Goal: Use online tool/utility: Use online tool/utility

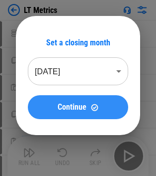
click at [90, 108] on div "Continue" at bounding box center [78, 107] width 77 height 8
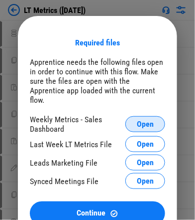
click at [149, 120] on span "Open" at bounding box center [145, 124] width 17 height 8
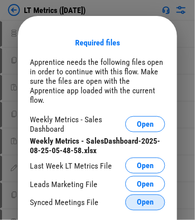
scroll to position [62, 0]
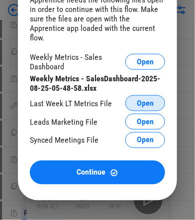
click at [145, 99] on span "Open" at bounding box center [145, 103] width 17 height 8
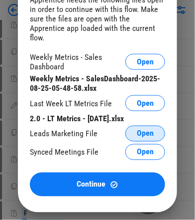
click at [153, 129] on span "Open" at bounding box center [145, 133] width 17 height 8
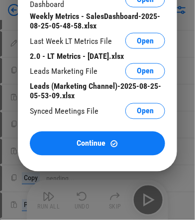
scroll to position [187, 0]
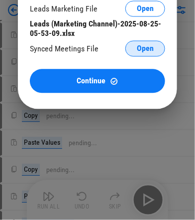
click at [140, 45] on span "Open" at bounding box center [145, 49] width 17 height 8
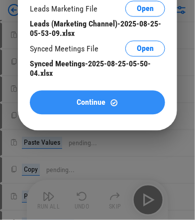
click at [117, 99] on img at bounding box center [114, 103] width 8 height 8
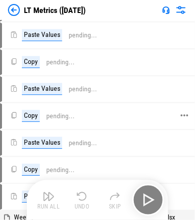
scroll to position [0, 0]
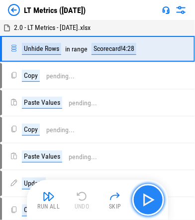
click at [148, 175] on img "button" at bounding box center [148, 200] width 16 height 16
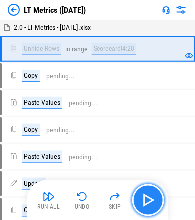
click at [148, 175] on img "button" at bounding box center [148, 200] width 16 height 16
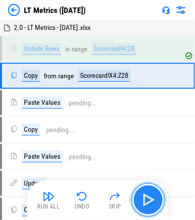
click at [148, 175] on img "button" at bounding box center [148, 200] width 16 height 16
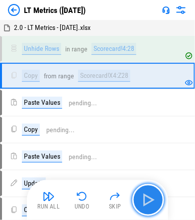
click at [148, 175] on img "button" at bounding box center [148, 200] width 16 height 16
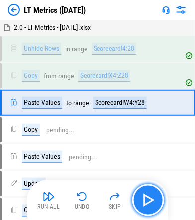
click at [148, 175] on img "button" at bounding box center [148, 200] width 16 height 16
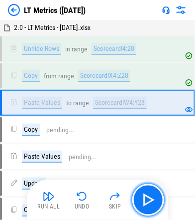
click at [148, 175] on img "button" at bounding box center [148, 200] width 16 height 16
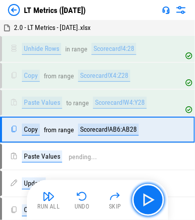
click at [148, 175] on img "button" at bounding box center [148, 200] width 16 height 16
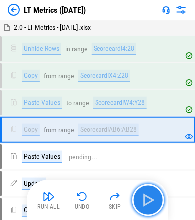
click at [148, 175] on img "button" at bounding box center [148, 200] width 16 height 16
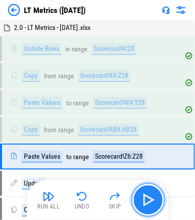
click at [147, 175] on img "button" at bounding box center [148, 200] width 16 height 16
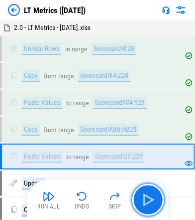
click at [147, 175] on img "button" at bounding box center [148, 200] width 16 height 16
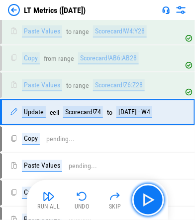
click at [147, 175] on img "button" at bounding box center [148, 200] width 16 height 16
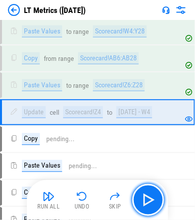
click at [147, 175] on img "button" at bounding box center [148, 200] width 16 height 16
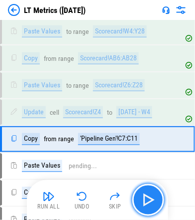
click at [147, 175] on img "button" at bounding box center [148, 200] width 16 height 16
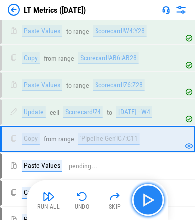
click at [147, 175] on img "button" at bounding box center [148, 200] width 16 height 16
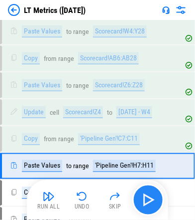
scroll to position [124, 0]
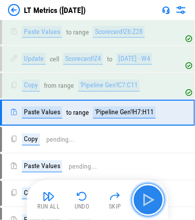
click at [147, 175] on img "button" at bounding box center [148, 200] width 16 height 16
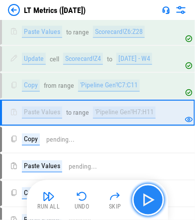
click at [147, 175] on img "button" at bounding box center [148, 200] width 16 height 16
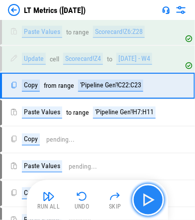
click at [147, 175] on img "button" at bounding box center [148, 200] width 16 height 16
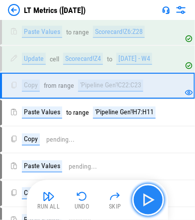
click at [147, 175] on img "button" at bounding box center [148, 200] width 16 height 16
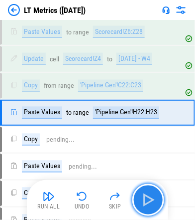
click at [147, 175] on img "button" at bounding box center [148, 200] width 16 height 16
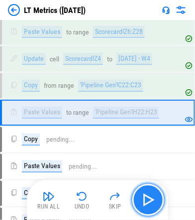
click at [147, 175] on img "button" at bounding box center [148, 200] width 16 height 16
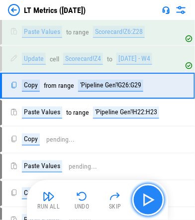
click at [147, 175] on img "button" at bounding box center [148, 200] width 16 height 16
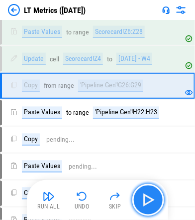
click at [147, 175] on img "button" at bounding box center [148, 200] width 16 height 16
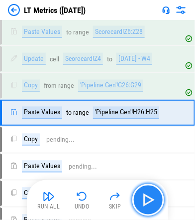
click at [147, 175] on img "button" at bounding box center [148, 200] width 16 height 16
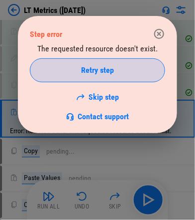
click at [116, 73] on div "Retry step" at bounding box center [97, 70] width 111 height 8
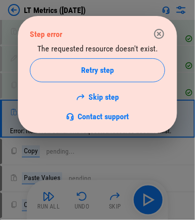
click at [159, 31] on icon "button" at bounding box center [159, 34] width 12 height 12
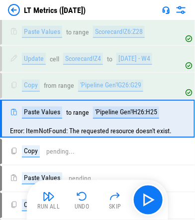
click at [82, 175] on img "button" at bounding box center [82, 196] width 12 height 12
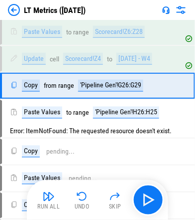
click at [82, 175] on img "button" at bounding box center [82, 196] width 12 height 12
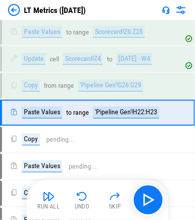
click at [82, 175] on img "button" at bounding box center [82, 196] width 12 height 12
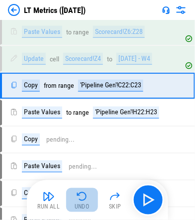
click at [82, 175] on img "button" at bounding box center [82, 196] width 12 height 12
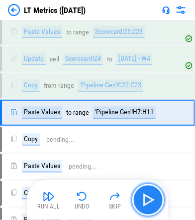
click at [149, 175] on img "button" at bounding box center [148, 200] width 16 height 16
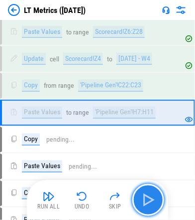
click at [149, 175] on img "button" at bounding box center [148, 200] width 16 height 16
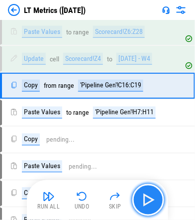
click at [148, 175] on img "button" at bounding box center [148, 200] width 16 height 16
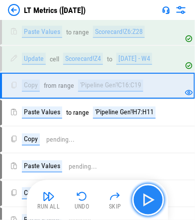
click at [148, 175] on img "button" at bounding box center [148, 200] width 16 height 16
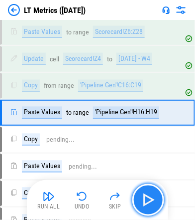
click at [148, 175] on img "button" at bounding box center [148, 200] width 16 height 16
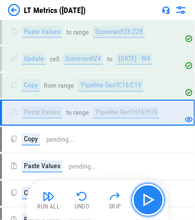
click at [148, 175] on img "button" at bounding box center [148, 200] width 16 height 16
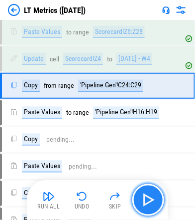
click at [148, 175] on img "button" at bounding box center [148, 200] width 16 height 16
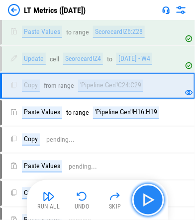
click at [148, 175] on img "button" at bounding box center [148, 200] width 16 height 16
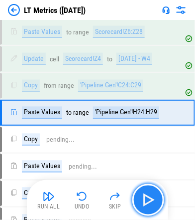
click at [148, 175] on img "button" at bounding box center [148, 200] width 16 height 16
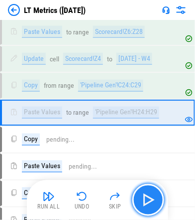
click at [148, 175] on img "button" at bounding box center [148, 200] width 16 height 16
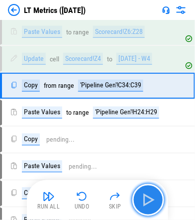
click at [148, 175] on img "button" at bounding box center [148, 200] width 16 height 16
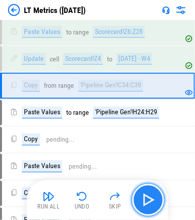
click at [150, 175] on img "button" at bounding box center [148, 200] width 16 height 16
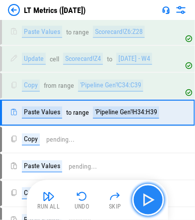
click at [150, 175] on img "button" at bounding box center [148, 200] width 16 height 16
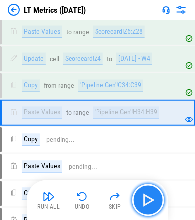
click at [150, 175] on img "button" at bounding box center [148, 200] width 16 height 16
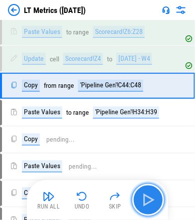
click at [150, 175] on img "button" at bounding box center [148, 200] width 16 height 16
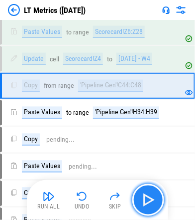
click at [150, 175] on img "button" at bounding box center [148, 200] width 16 height 16
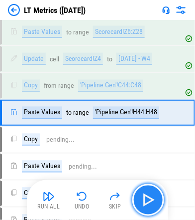
click at [150, 175] on img "button" at bounding box center [148, 200] width 16 height 16
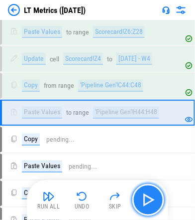
click at [150, 175] on img "button" at bounding box center [148, 200] width 16 height 16
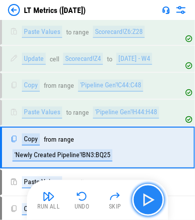
click at [150, 175] on img "button" at bounding box center [148, 200] width 16 height 16
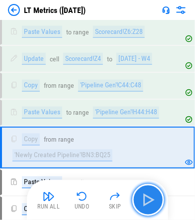
click at [150, 175] on img "button" at bounding box center [148, 200] width 16 height 16
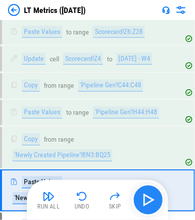
scroll to position [201, 0]
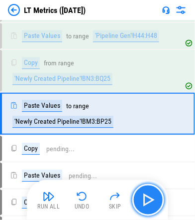
click at [150, 175] on img "button" at bounding box center [148, 200] width 16 height 16
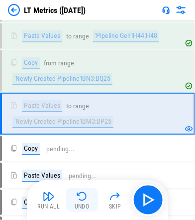
click at [77, 175] on img "button" at bounding box center [82, 196] width 12 height 12
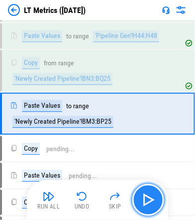
click at [145, 175] on img "button" at bounding box center [148, 200] width 16 height 16
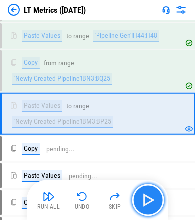
click at [145, 175] on img "button" at bounding box center [148, 200] width 16 height 16
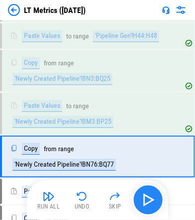
scroll to position [243, 0]
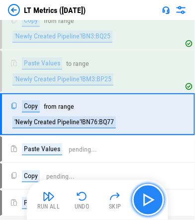
click at [145, 175] on img "button" at bounding box center [148, 200] width 16 height 16
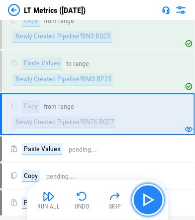
click at [145, 175] on img "button" at bounding box center [148, 200] width 16 height 16
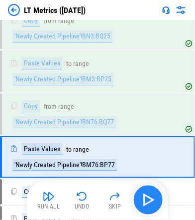
scroll to position [286, 0]
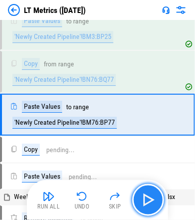
click at [145, 175] on img "button" at bounding box center [148, 200] width 16 height 16
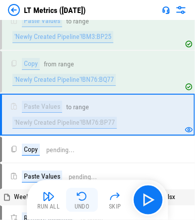
click at [80, 175] on img "button" at bounding box center [82, 196] width 12 height 12
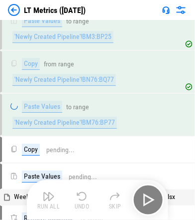
click at [80, 175] on div "Run All Undo Skip" at bounding box center [98, 200] width 131 height 32
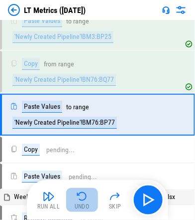
click at [80, 175] on img "button" at bounding box center [82, 196] width 12 height 12
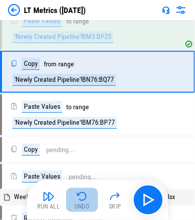
click at [80, 175] on img "button" at bounding box center [82, 196] width 12 height 12
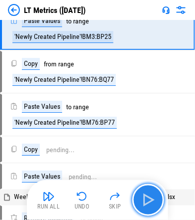
click at [151, 175] on img "button" at bounding box center [148, 200] width 16 height 16
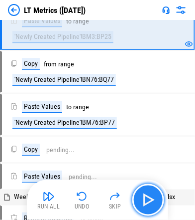
click at [151, 175] on img "button" at bounding box center [148, 200] width 16 height 16
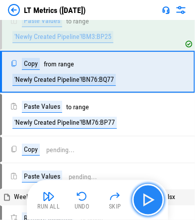
click at [151, 175] on img "button" at bounding box center [148, 200] width 16 height 16
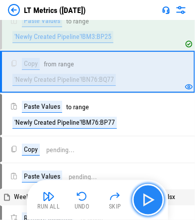
click at [151, 175] on img "button" at bounding box center [148, 200] width 16 height 16
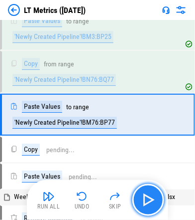
click at [151, 175] on img "button" at bounding box center [148, 200] width 16 height 16
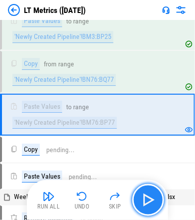
click at [151, 175] on img "button" at bounding box center [148, 200] width 16 height 16
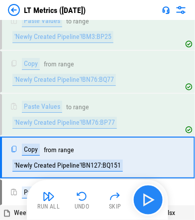
scroll to position [328, 0]
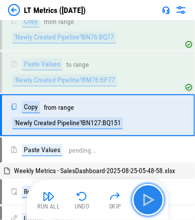
click at [151, 175] on img "button" at bounding box center [148, 200] width 16 height 16
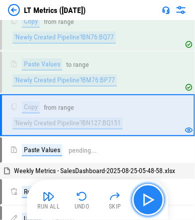
click at [151, 175] on img "button" at bounding box center [148, 200] width 16 height 16
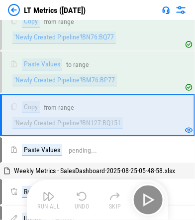
scroll to position [370, 0]
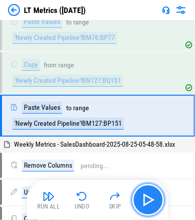
click at [151, 175] on img "button" at bounding box center [148, 200] width 16 height 16
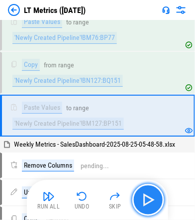
click at [151, 175] on img "button" at bounding box center [148, 200] width 16 height 16
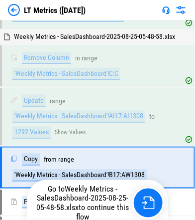
scroll to position [528, 0]
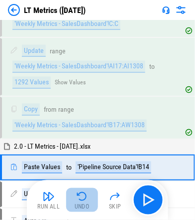
click at [77, 175] on img "button" at bounding box center [82, 196] width 12 height 12
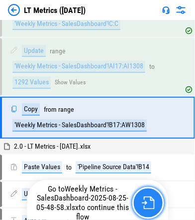
click at [143, 175] on img "button" at bounding box center [148, 202] width 13 height 13
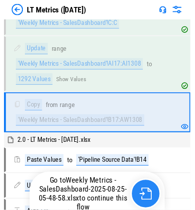
scroll to position [577, 0]
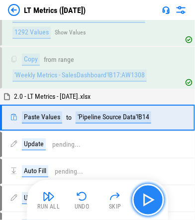
drag, startPoint x: 143, startPoint y: 199, endPoint x: 155, endPoint y: 197, distance: 12.6
click at [155, 175] on img "button" at bounding box center [148, 200] width 16 height 16
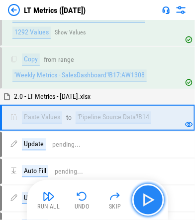
click at [155, 175] on img "button" at bounding box center [148, 200] width 16 height 16
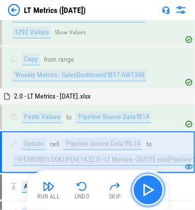
click at [153, 175] on img "button" at bounding box center [148, 190] width 16 height 16
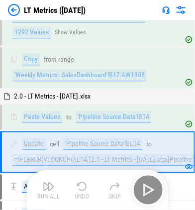
scroll to position [659, 0]
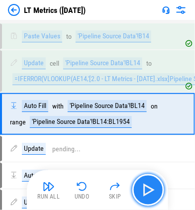
click at [153, 175] on img "button" at bounding box center [148, 190] width 16 height 16
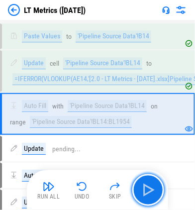
click at [153, 175] on img "button" at bounding box center [148, 190] width 16 height 16
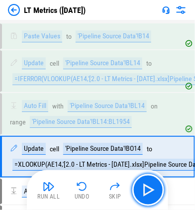
click at [153, 175] on img "button" at bounding box center [148, 190] width 16 height 16
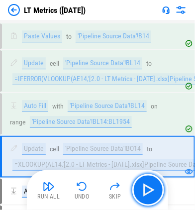
click at [153, 175] on img "button" at bounding box center [148, 190] width 16 height 16
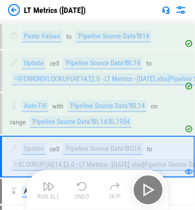
scroll to position [743, 0]
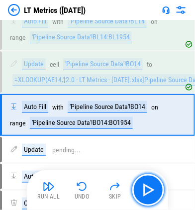
click at [153, 175] on img "button" at bounding box center [148, 190] width 16 height 16
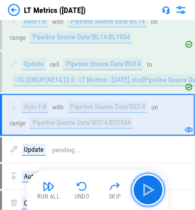
click at [153, 175] on img "button" at bounding box center [148, 190] width 16 height 16
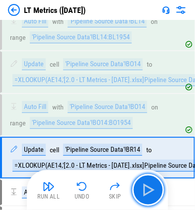
click at [153, 175] on img "button" at bounding box center [148, 190] width 16 height 16
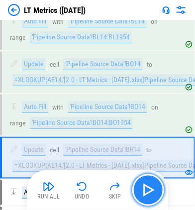
click at [146, 175] on img "button" at bounding box center [148, 190] width 16 height 16
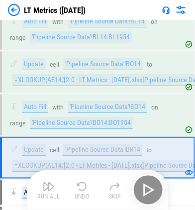
scroll to position [828, 0]
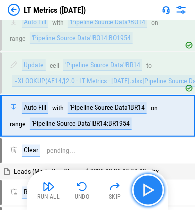
click at [146, 175] on img "button" at bounding box center [148, 190] width 16 height 16
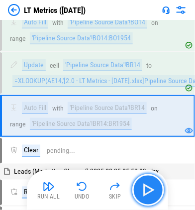
click at [146, 175] on img "button" at bounding box center [148, 190] width 16 height 16
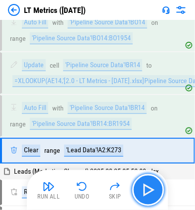
click at [146, 175] on img "button" at bounding box center [148, 190] width 16 height 16
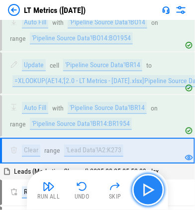
click at [146, 175] on img "button" at bounding box center [148, 190] width 16 height 16
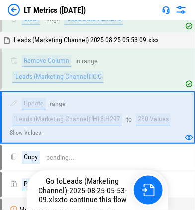
scroll to position [1007, 0]
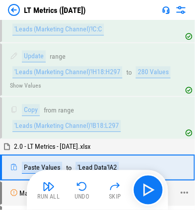
click at [163, 175] on div "Manual Change Required pending..." at bounding box center [92, 193] width 164 height 9
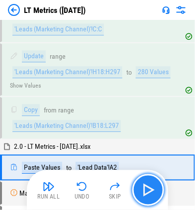
click at [153, 175] on button "button" at bounding box center [148, 190] width 32 height 32
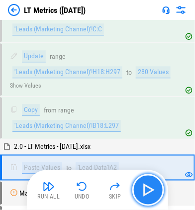
click at [153, 175] on button "button" at bounding box center [148, 190] width 32 height 32
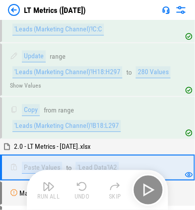
scroll to position [1108, 0]
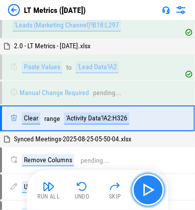
click at [153, 175] on button "button" at bounding box center [148, 190] width 32 height 32
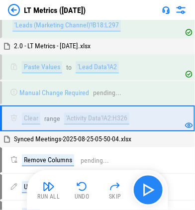
click at [153, 175] on button "button" at bounding box center [148, 190] width 32 height 32
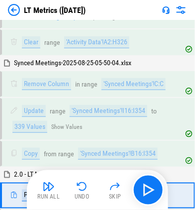
scroll to position [1245, 0]
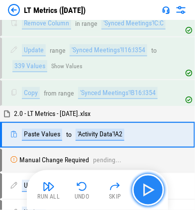
click at [149, 175] on img "button" at bounding box center [148, 190] width 16 height 16
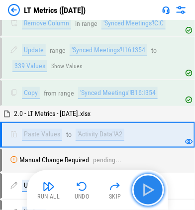
click at [149, 175] on img "button" at bounding box center [148, 190] width 16 height 16
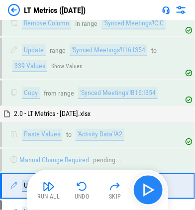
scroll to position [1311, 0]
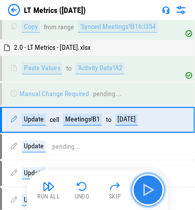
click at [149, 175] on img "button" at bounding box center [148, 190] width 16 height 16
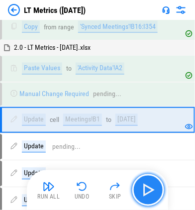
click at [149, 175] on img "button" at bounding box center [148, 190] width 16 height 16
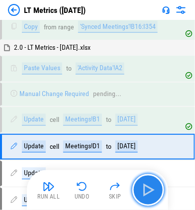
click at [149, 175] on img "button" at bounding box center [148, 190] width 16 height 16
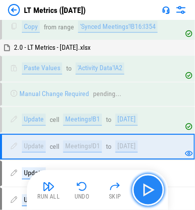
click at [146, 175] on img "button" at bounding box center [148, 190] width 16 height 16
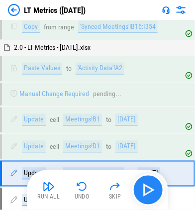
scroll to position [1372, 0]
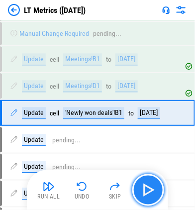
click at [148, 175] on img "button" at bounding box center [148, 190] width 16 height 16
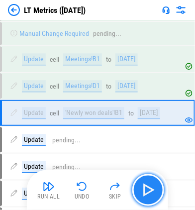
click at [148, 175] on img "button" at bounding box center [148, 190] width 16 height 16
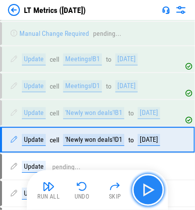
click at [148, 175] on img "button" at bounding box center [148, 190] width 16 height 16
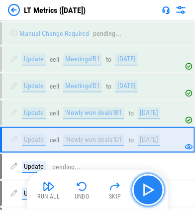
click at [148, 175] on img "button" at bounding box center [148, 190] width 16 height 16
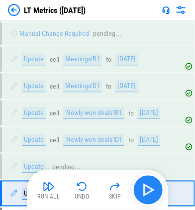
scroll to position [1475, 0]
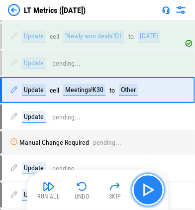
click at [148, 175] on img "button" at bounding box center [148, 190] width 16 height 16
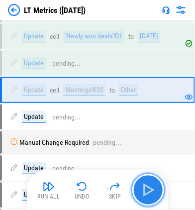
click at [148, 175] on img "button" at bounding box center [148, 190] width 16 height 16
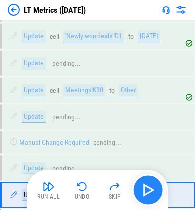
scroll to position [1579, 0]
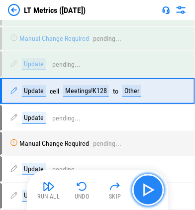
click at [148, 175] on img "button" at bounding box center [148, 190] width 16 height 16
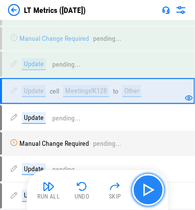
click at [148, 175] on img "button" at bounding box center [148, 190] width 16 height 16
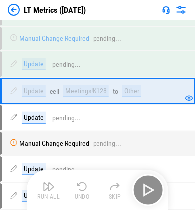
scroll to position [1665, 0]
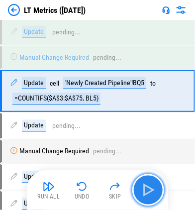
click at [159, 175] on button "button" at bounding box center [148, 190] width 32 height 32
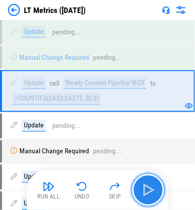
click at [149, 175] on img "button" at bounding box center [148, 190] width 16 height 16
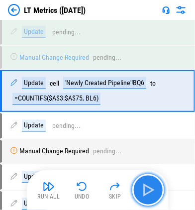
click at [149, 175] on img "button" at bounding box center [148, 190] width 16 height 16
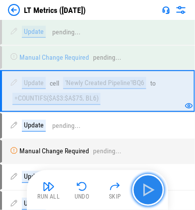
click at [149, 175] on img "button" at bounding box center [148, 190] width 16 height 16
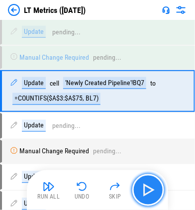
click at [149, 175] on img "button" at bounding box center [148, 190] width 16 height 16
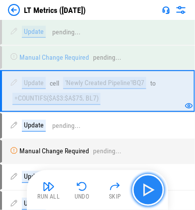
click at [149, 175] on img "button" at bounding box center [148, 190] width 16 height 16
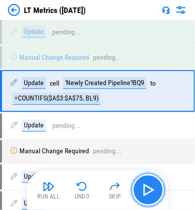
click at [149, 175] on img "button" at bounding box center [148, 190] width 16 height 16
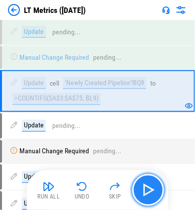
click at [149, 175] on img "button" at bounding box center [148, 190] width 16 height 16
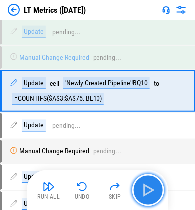
click at [149, 175] on img "button" at bounding box center [148, 190] width 16 height 16
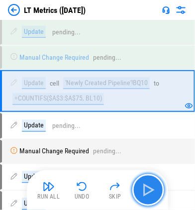
click at [149, 175] on img "button" at bounding box center [148, 190] width 16 height 16
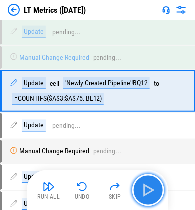
click at [149, 175] on img "button" at bounding box center [148, 190] width 16 height 16
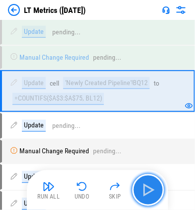
click at [149, 175] on img "button" at bounding box center [148, 190] width 16 height 16
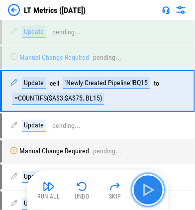
click at [149, 175] on img "button" at bounding box center [148, 190] width 16 height 16
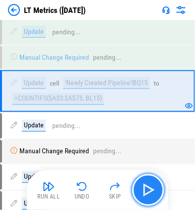
click at [149, 175] on img "button" at bounding box center [148, 190] width 16 height 16
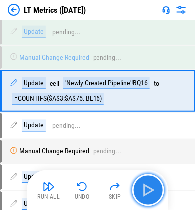
click at [149, 175] on img "button" at bounding box center [148, 190] width 16 height 16
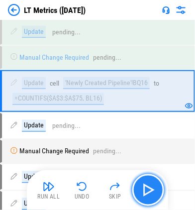
click at [149, 175] on img "button" at bounding box center [148, 190] width 16 height 16
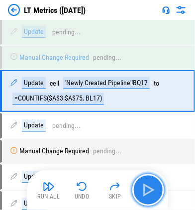
click at [149, 175] on img "button" at bounding box center [148, 190] width 16 height 16
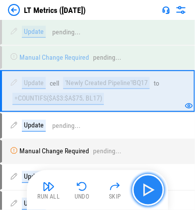
click at [149, 175] on img "button" at bounding box center [148, 190] width 16 height 16
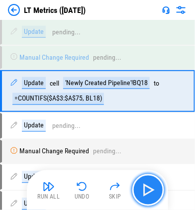
click at [149, 175] on img "button" at bounding box center [148, 190] width 16 height 16
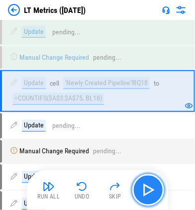
click at [149, 175] on img "button" at bounding box center [148, 190] width 16 height 16
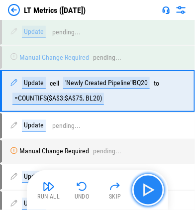
click at [149, 175] on img "button" at bounding box center [148, 190] width 16 height 16
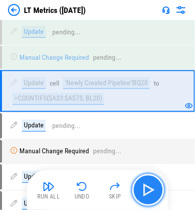
click at [149, 175] on img "button" at bounding box center [148, 190] width 16 height 16
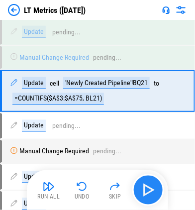
click at [149, 175] on img "button" at bounding box center [148, 190] width 16 height 16
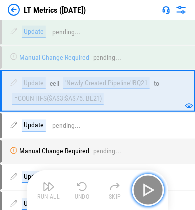
click at [149, 175] on img "button" at bounding box center [148, 190] width 16 height 16
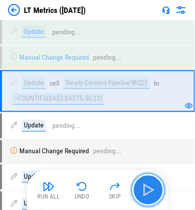
click at [149, 175] on img "button" at bounding box center [148, 190] width 16 height 16
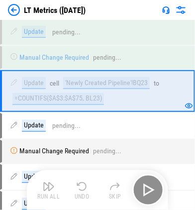
click at [149, 175] on div "Run All Undo Skip" at bounding box center [98, 190] width 131 height 32
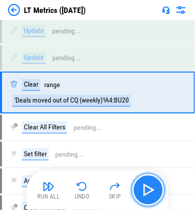
click at [149, 175] on img "button" at bounding box center [148, 190] width 16 height 16
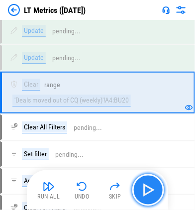
click at [149, 175] on img "button" at bounding box center [148, 190] width 16 height 16
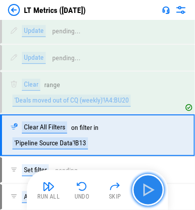
click at [149, 175] on img "button" at bounding box center [148, 190] width 16 height 16
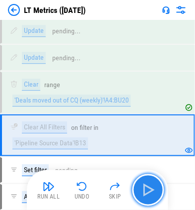
click at [149, 175] on img "button" at bounding box center [148, 190] width 16 height 16
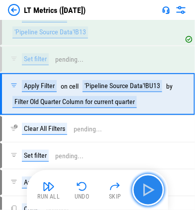
click at [149, 175] on img "button" at bounding box center [148, 190] width 16 height 16
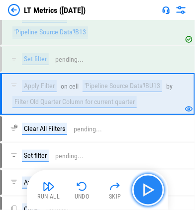
click at [149, 175] on img "button" at bounding box center [148, 190] width 16 height 16
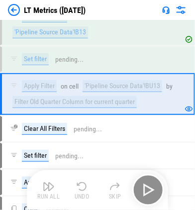
scroll to position [2018, 0]
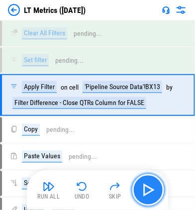
click at [149, 175] on img "button" at bounding box center [148, 190] width 16 height 16
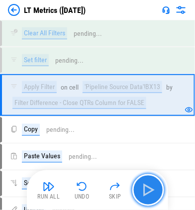
click at [149, 175] on img "button" at bounding box center [148, 190] width 16 height 16
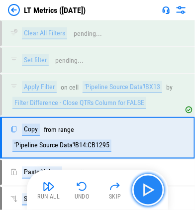
click at [149, 175] on img "button" at bounding box center [148, 190] width 16 height 16
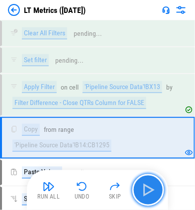
click at [149, 175] on img "button" at bounding box center [148, 190] width 16 height 16
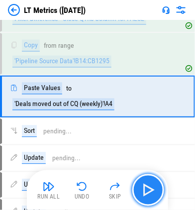
click at [149, 175] on img "button" at bounding box center [148, 190] width 16 height 16
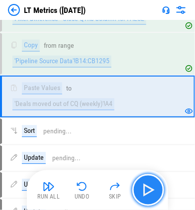
click at [149, 175] on img "button" at bounding box center [148, 190] width 16 height 16
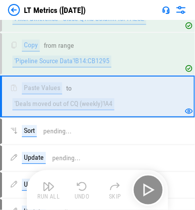
scroll to position [2153, 0]
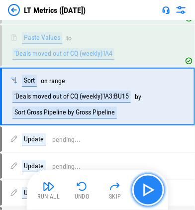
click at [149, 175] on img "button" at bounding box center [148, 190] width 16 height 16
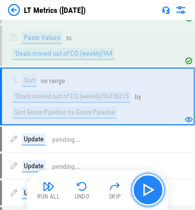
click at [149, 175] on img "button" at bounding box center [148, 190] width 16 height 16
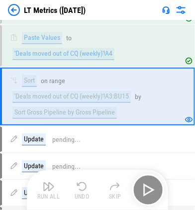
scroll to position [2292, 0]
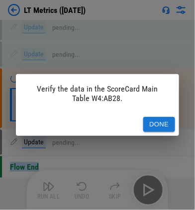
click at [163, 125] on button "Done" at bounding box center [159, 124] width 32 height 15
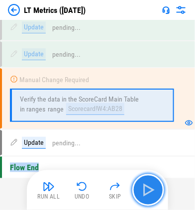
click at [149, 175] on img "button" at bounding box center [148, 190] width 16 height 16
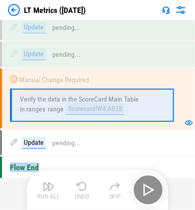
scroll to position [2330, 0]
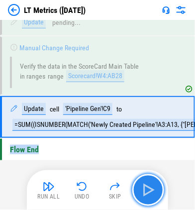
click at [146, 175] on img "button" at bounding box center [148, 190] width 16 height 16
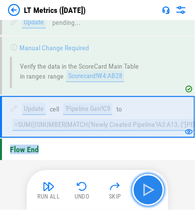
click at [146, 175] on img "button" at bounding box center [148, 190] width 16 height 16
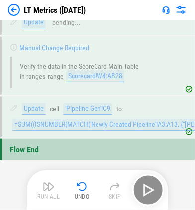
click at [146, 175] on div "Run All Undo Skip" at bounding box center [98, 190] width 131 height 32
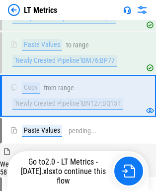
scroll to position [502, 0]
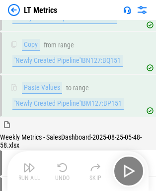
click at [121, 171] on div "Run All Undo Skip" at bounding box center [78, 171] width 131 height 32
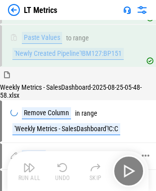
scroll to position [601, 0]
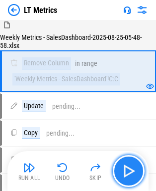
click at [134, 165] on img "button" at bounding box center [129, 171] width 16 height 16
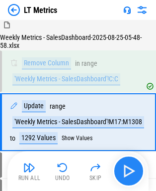
scroll to position [629, 0]
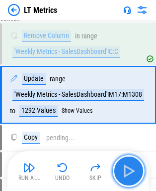
click at [134, 165] on img "button" at bounding box center [129, 171] width 16 height 16
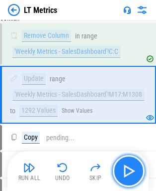
click at [134, 165] on img "button" at bounding box center [129, 171] width 16 height 16
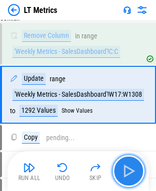
click at [134, 165] on img "button" at bounding box center [129, 171] width 16 height 16
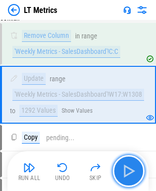
click at [134, 165] on img "button" at bounding box center [129, 171] width 16 height 16
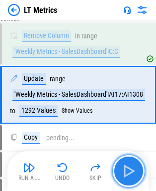
click at [134, 165] on img "button" at bounding box center [129, 171] width 16 height 16
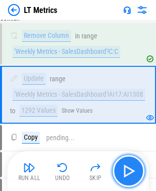
click at [134, 165] on img "button" at bounding box center [129, 171] width 16 height 16
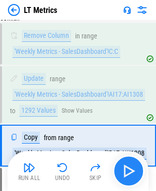
scroll to position [680, 0]
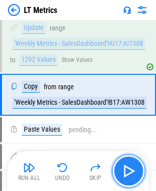
click at [134, 165] on img "button" at bounding box center [129, 171] width 16 height 16
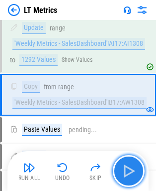
click at [134, 165] on img "button" at bounding box center [129, 171] width 16 height 16
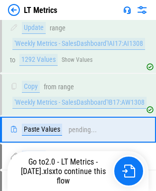
scroll to position [714, 0]
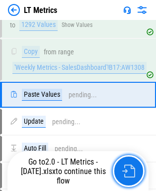
click at [134, 165] on img "button" at bounding box center [128, 170] width 13 height 13
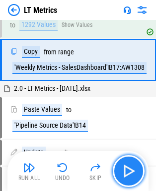
click at [125, 173] on img "button" at bounding box center [129, 171] width 16 height 16
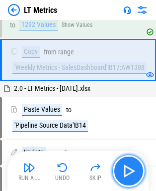
click at [124, 173] on img "button" at bounding box center [129, 171] width 16 height 16
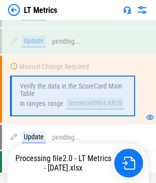
scroll to position [2757, 0]
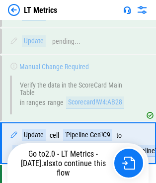
scroll to position [2757, 0]
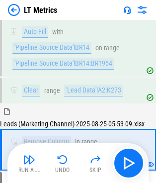
scroll to position [1141, 0]
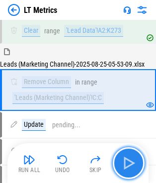
click at [138, 165] on button "button" at bounding box center [129, 163] width 32 height 32
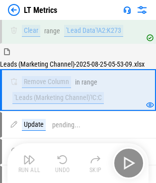
scroll to position [1191, 0]
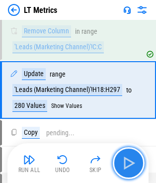
click at [138, 165] on button "button" at bounding box center [129, 163] width 32 height 32
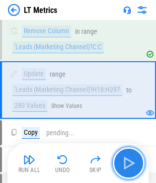
click at [118, 157] on button "button" at bounding box center [129, 163] width 32 height 32
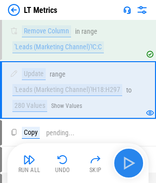
scroll to position [1242, 0]
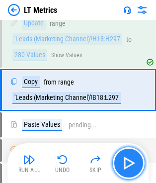
click at [136, 157] on img "button" at bounding box center [129, 163] width 16 height 16
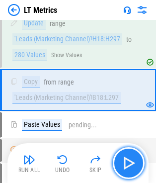
click at [136, 157] on img "button" at bounding box center [129, 163] width 16 height 16
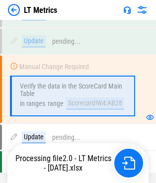
scroll to position [2757, 0]
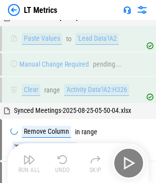
scroll to position [1393, 0]
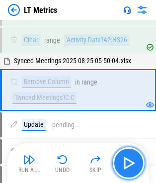
click at [122, 160] on img "button" at bounding box center [129, 163] width 16 height 16
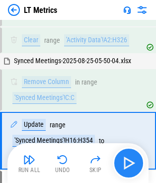
scroll to position [1444, 0]
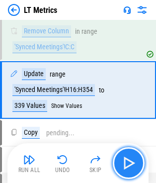
click at [122, 160] on img "button" at bounding box center [129, 163] width 16 height 16
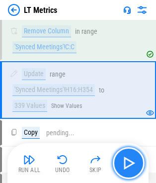
click at [122, 160] on img "button" at bounding box center [129, 163] width 16 height 16
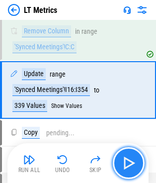
click at [122, 160] on img "button" at bounding box center [129, 163] width 16 height 16
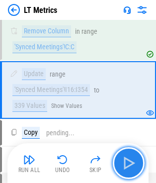
click at [122, 160] on img "button" at bounding box center [129, 163] width 16 height 16
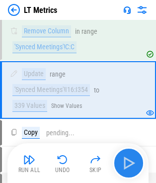
scroll to position [1494, 0]
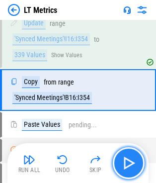
click at [122, 160] on img "button" at bounding box center [129, 163] width 16 height 16
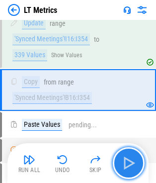
click at [122, 160] on img "button" at bounding box center [129, 163] width 16 height 16
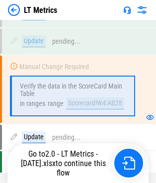
scroll to position [2757, 0]
